Goal: Task Accomplishment & Management: Complete application form

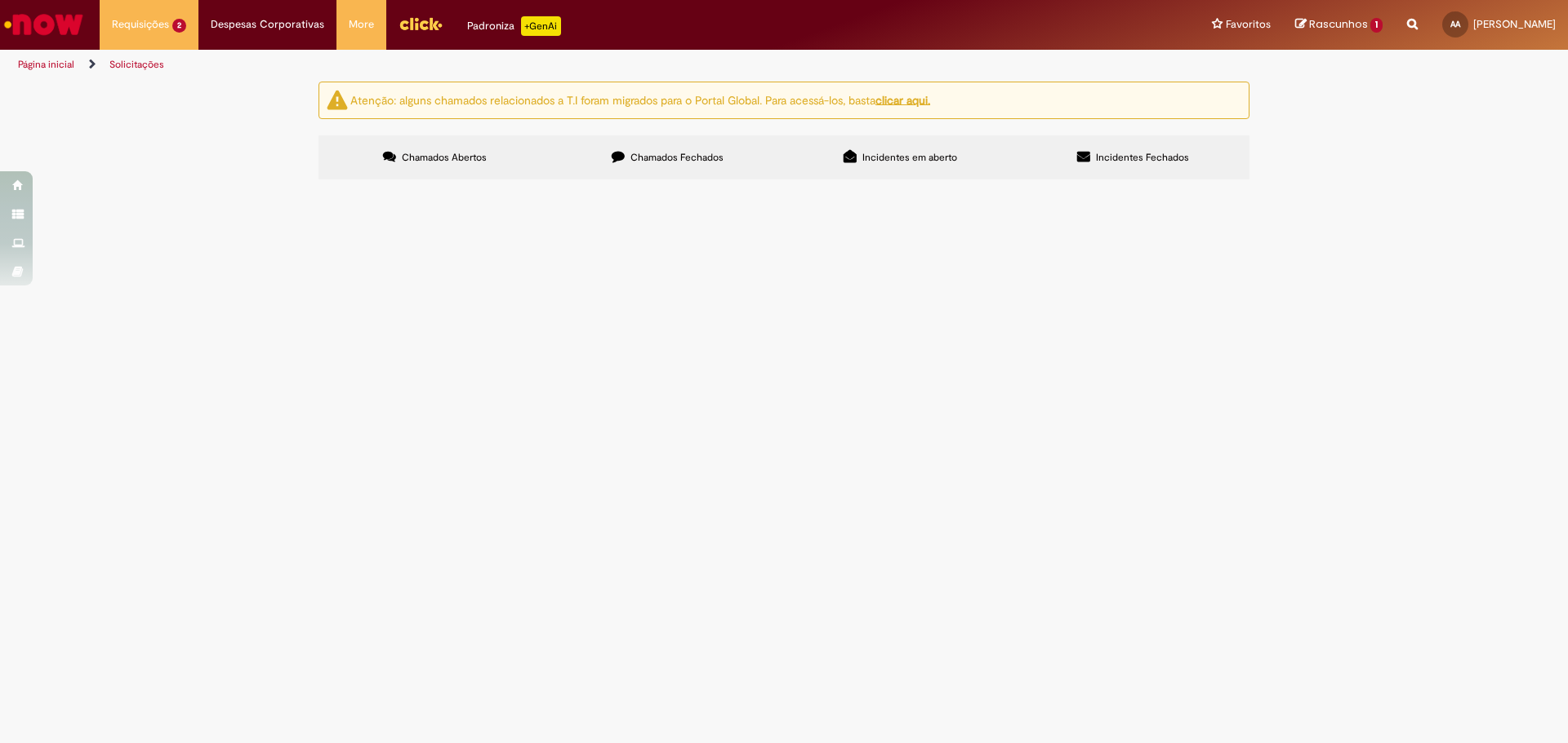
click at [0, 0] on span "R13577984" at bounding box center [0, 0] width 0 height 0
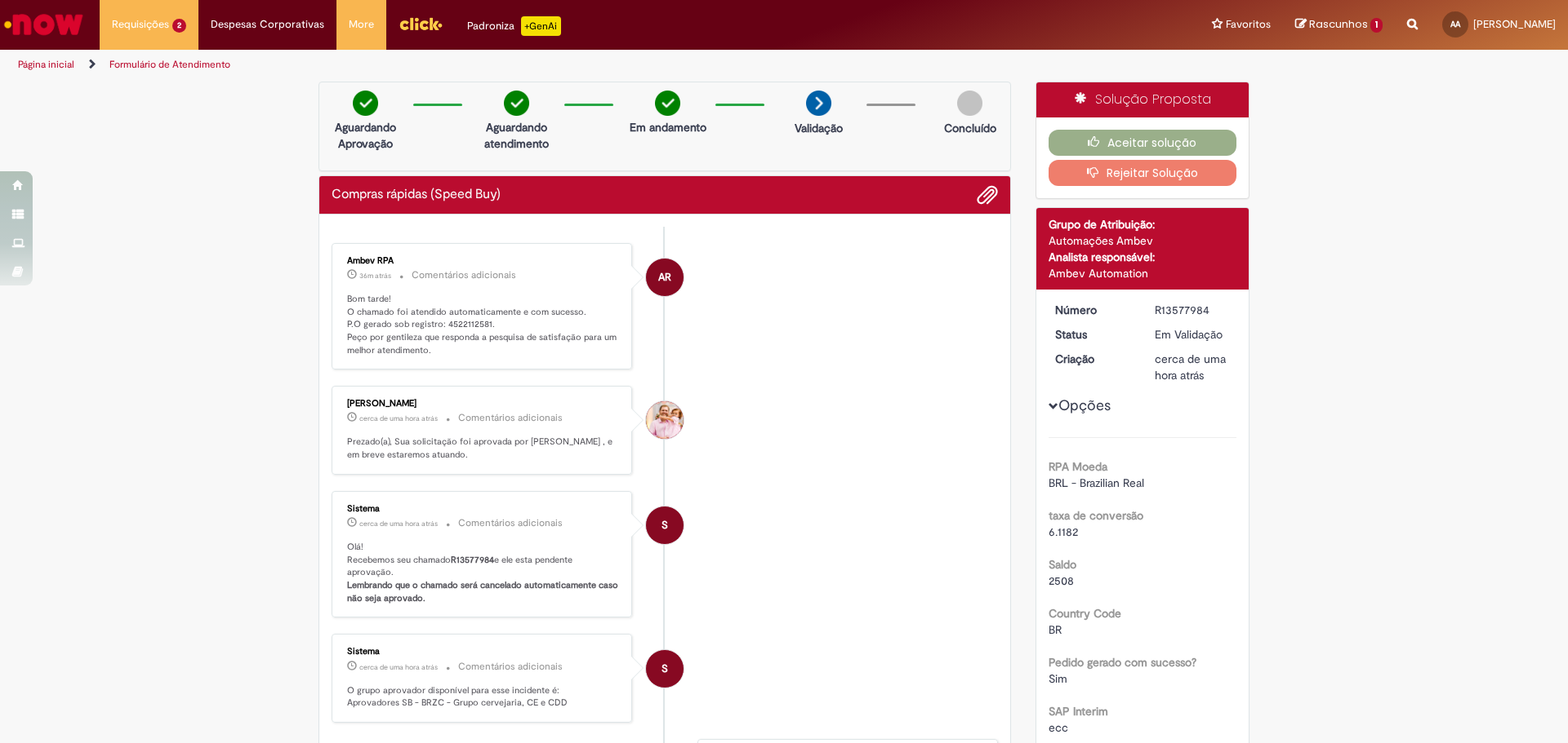
click at [464, 326] on p "Bom tarde! O chamado foi atendido automaticamente e com sucesso. P.O gerado sob…" at bounding box center [483, 325] width 272 height 64
copy p "4522112581"
click at [1115, 145] on button "Aceitar solução" at bounding box center [1142, 142] width 189 height 26
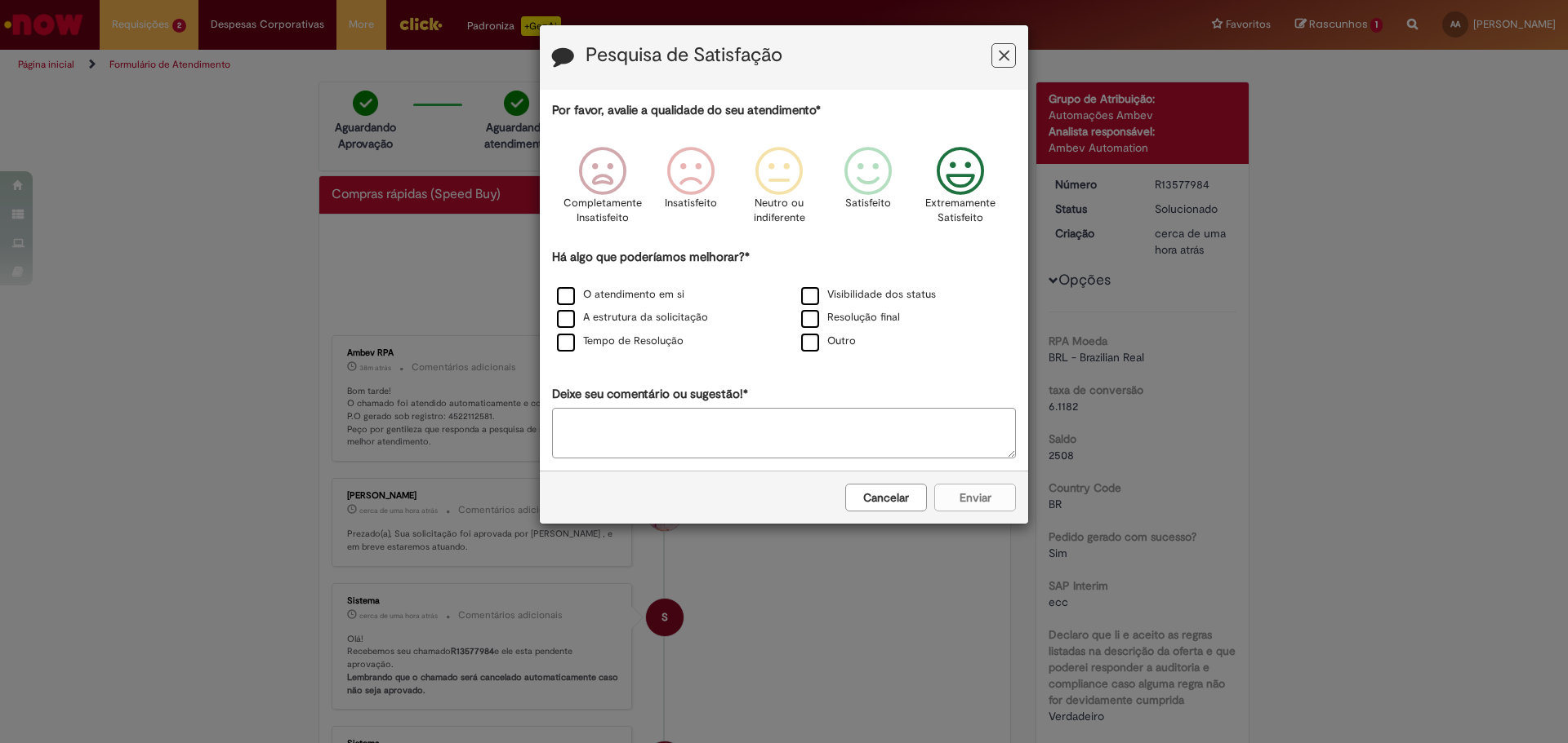
click at [957, 180] on icon "Feedback" at bounding box center [960, 170] width 61 height 48
click at [656, 292] on label "O atendimento em si" at bounding box center [620, 295] width 128 height 16
click at [1014, 496] on button "Enviar" at bounding box center [975, 498] width 81 height 28
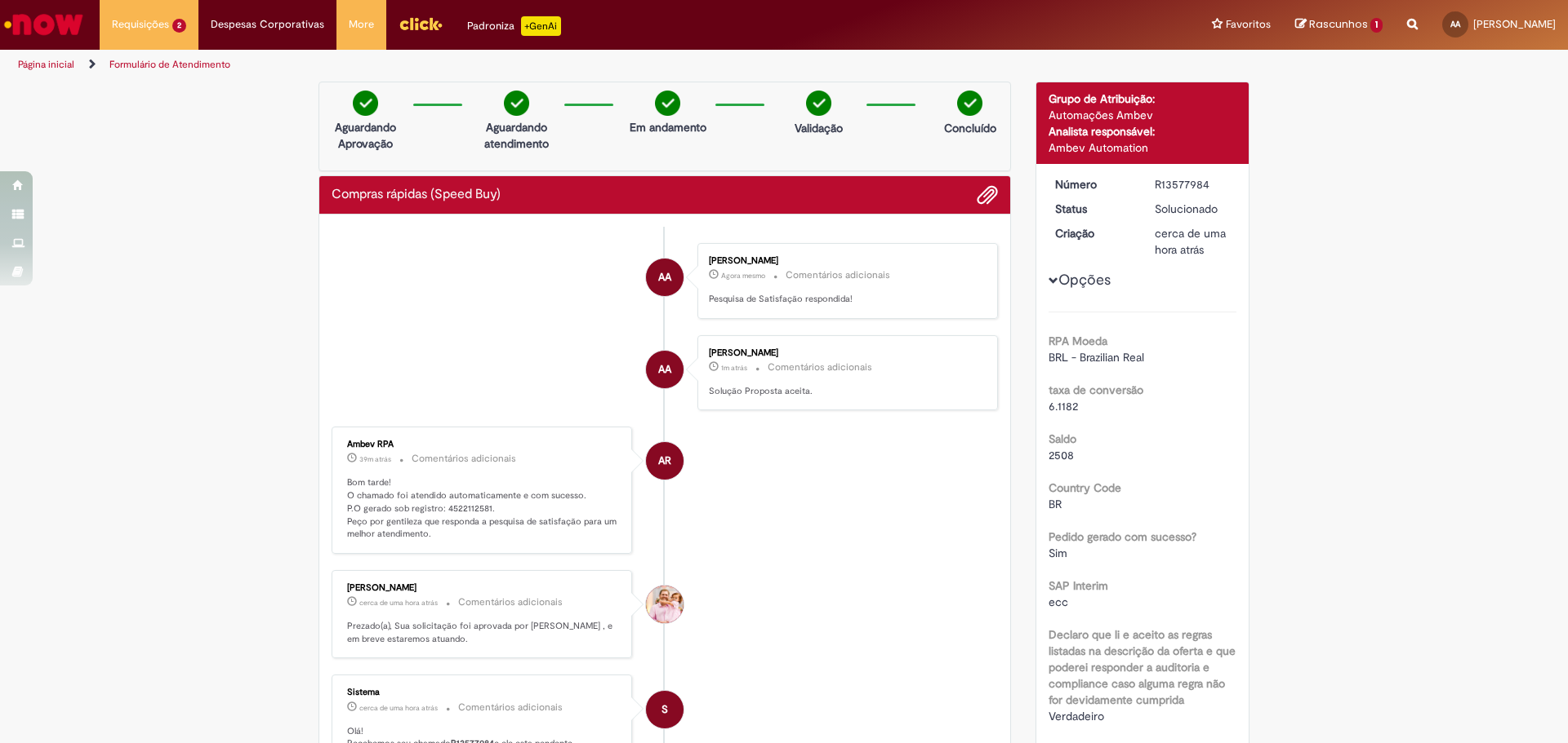
click at [1167, 179] on div "R13577984" at bounding box center [1192, 184] width 76 height 16
click at [1168, 179] on div "R13577984" at bounding box center [1192, 184] width 76 height 16
copy div "R13577984"
click at [472, 514] on p "Bom tarde! O chamado foi atendido automaticamente e com sucesso. P.O gerado sob…" at bounding box center [483, 509] width 272 height 64
click at [470, 510] on p "Bom tarde! O chamado foi atendido automaticamente e com sucesso. P.O gerado sob…" at bounding box center [483, 509] width 272 height 64
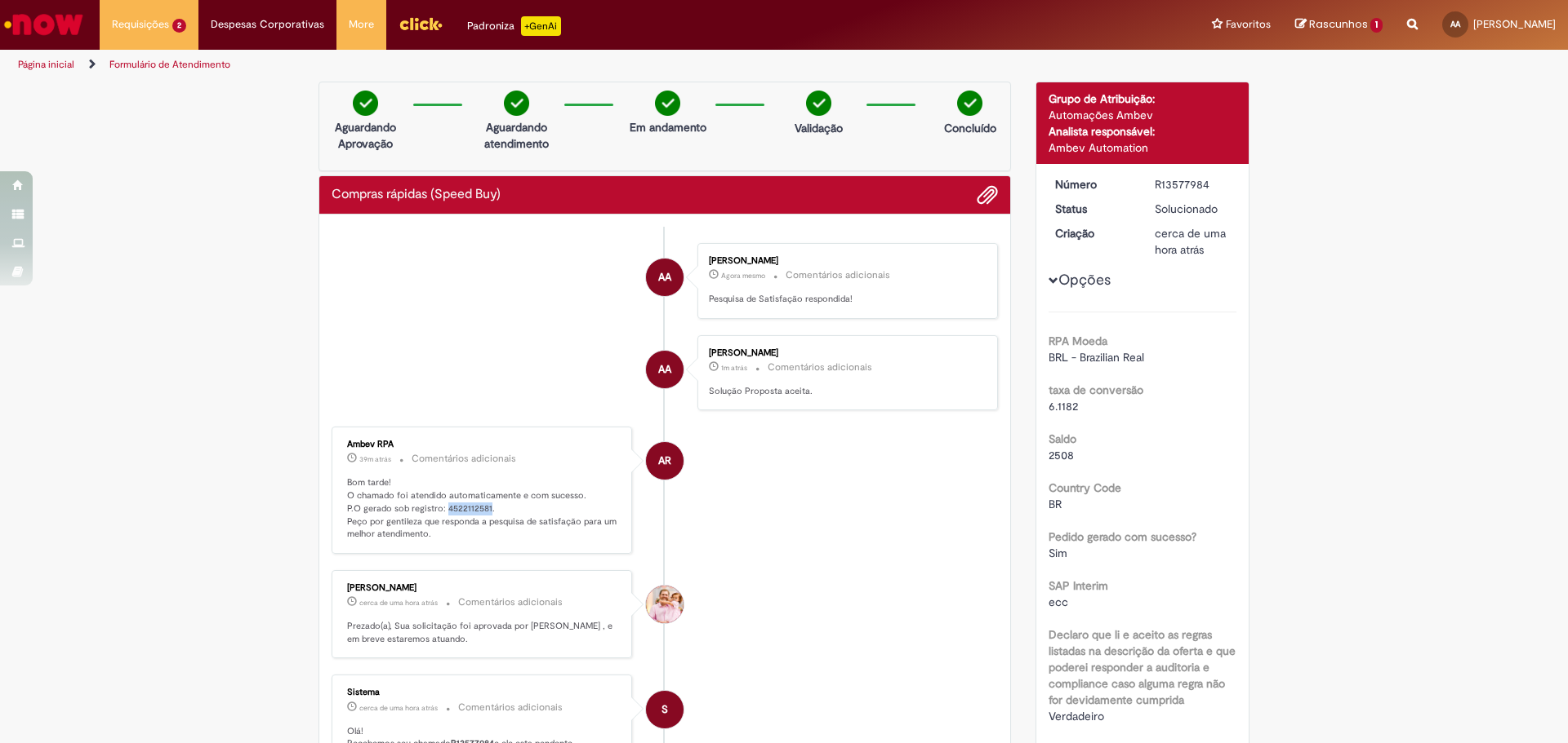
click at [470, 510] on p "Bom tarde! O chamado foi atendido automaticamente e com sucesso. P.O gerado sob…" at bounding box center [483, 509] width 272 height 64
copy p "4522112581"
click at [60, 67] on link "Página inicial" at bounding box center [46, 64] width 56 height 13
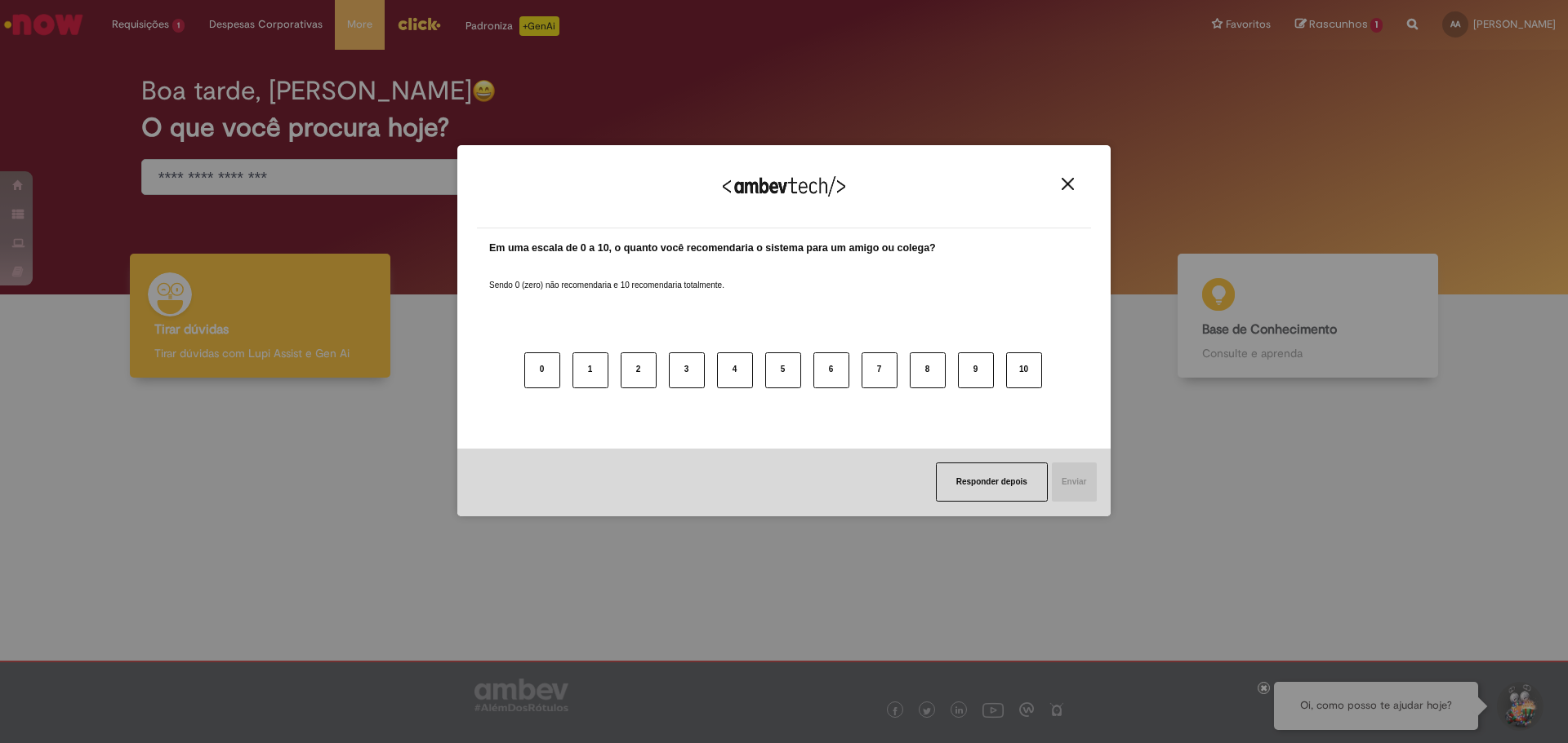
click at [133, 62] on div "Agradecemos seu feedback! Em uma escala de 0 a 10, o quanto você recomendaria o…" at bounding box center [784, 371] width 1568 height 743
click at [1073, 184] on img "Close" at bounding box center [1067, 184] width 12 height 12
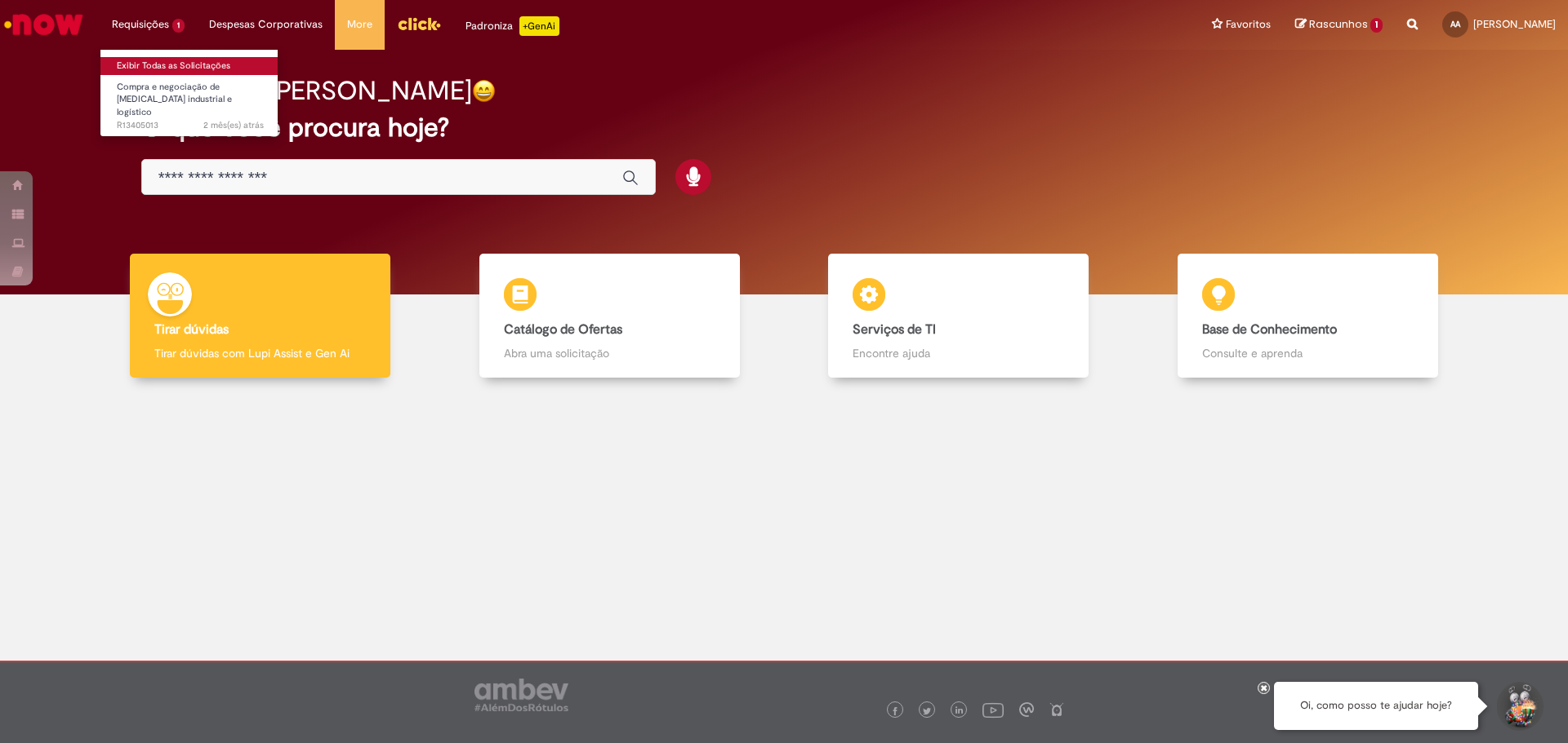
click at [150, 67] on link "Exibir Todas as Solicitações" at bounding box center [189, 66] width 179 height 18
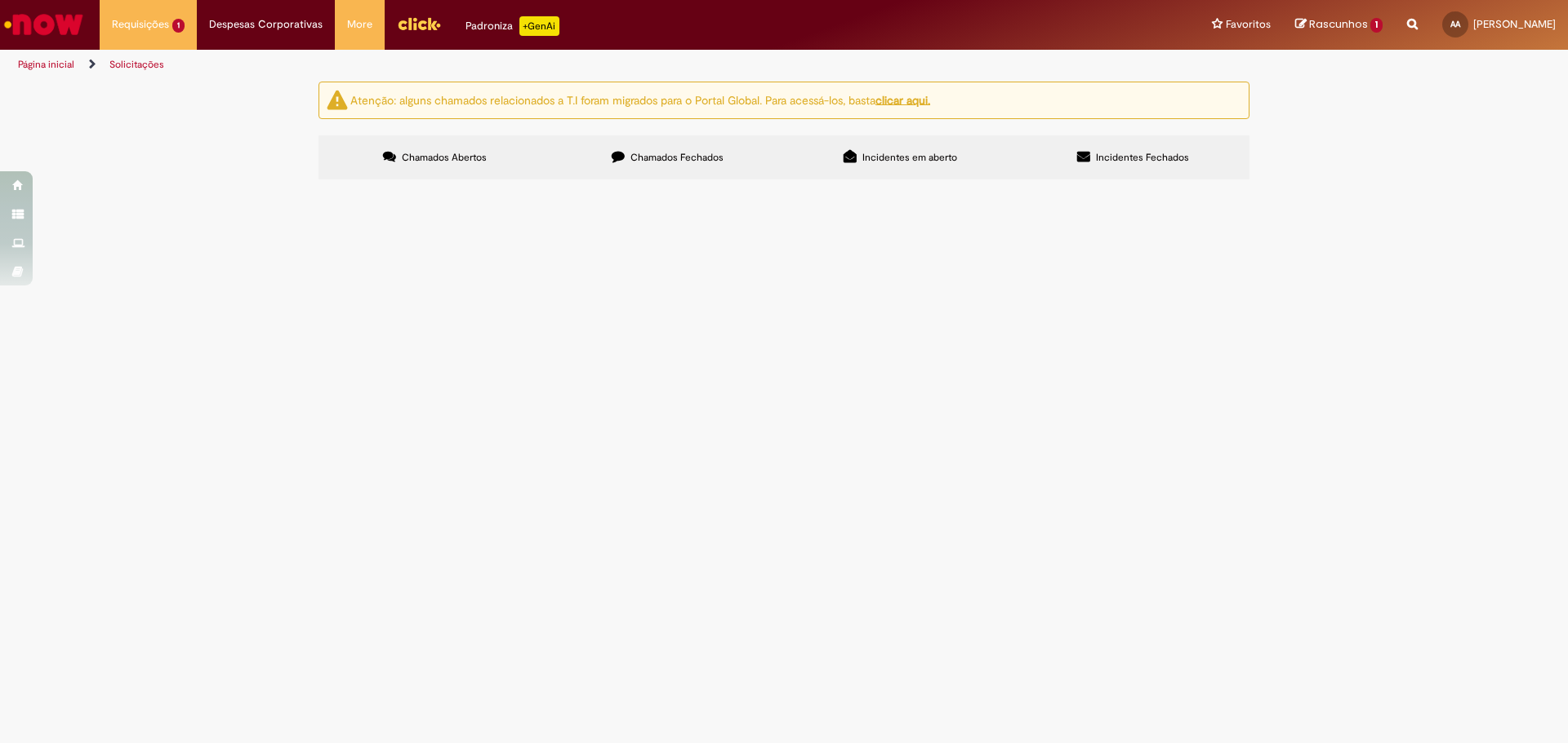
click at [431, 16] on img "Menu Cabeçalho" at bounding box center [419, 24] width 45 height 25
